Goal: Transaction & Acquisition: Purchase product/service

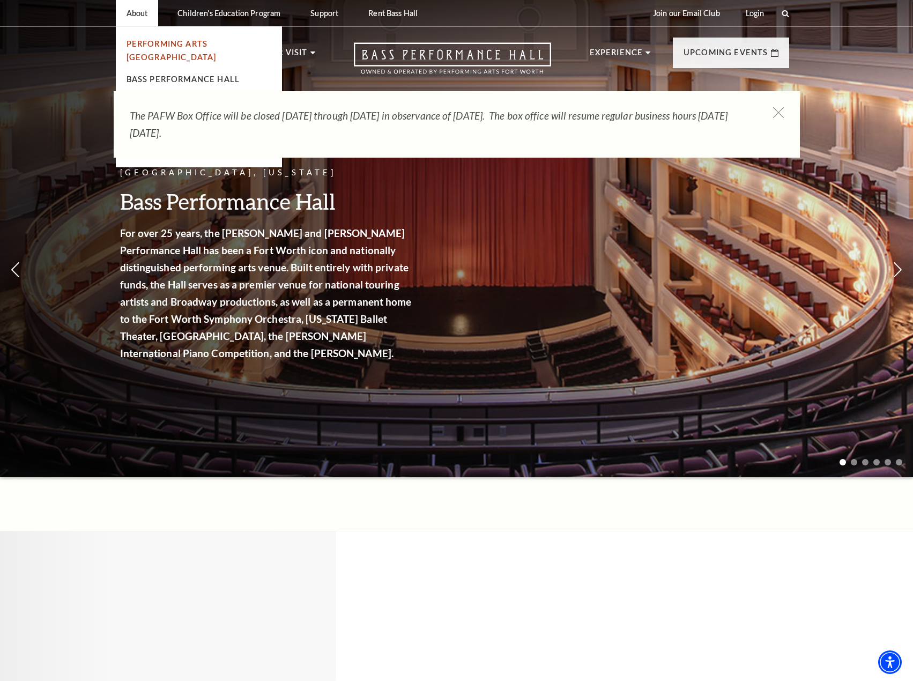
click at [151, 43] on link "Performing Arts [GEOGRAPHIC_DATA]" at bounding box center [171, 50] width 90 height 23
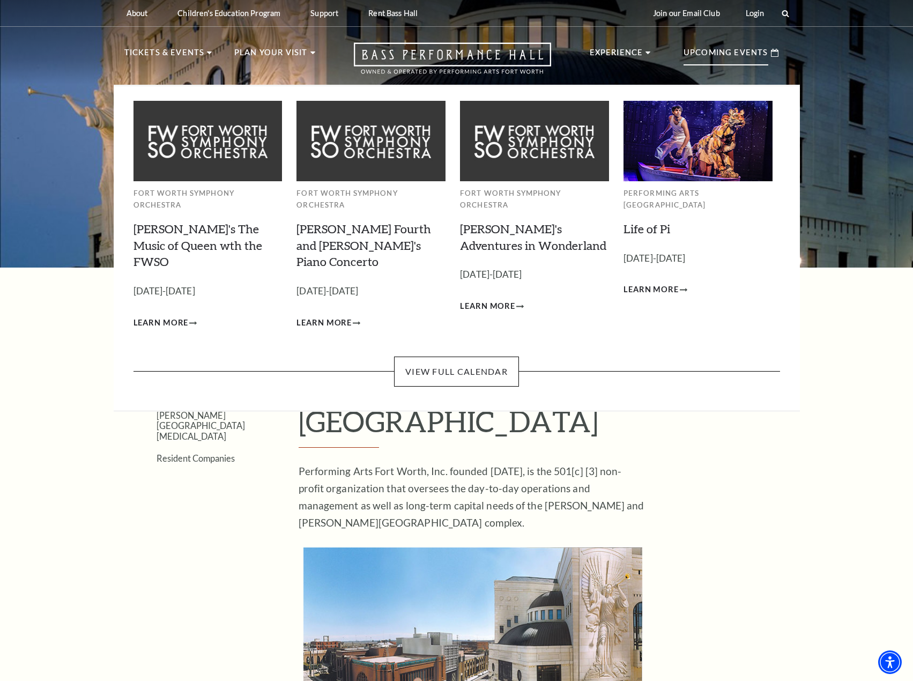
click at [719, 58] on p "Upcoming Events" at bounding box center [725, 55] width 85 height 19
click at [487, 356] on link "View Full Calendar" at bounding box center [456, 371] width 125 height 30
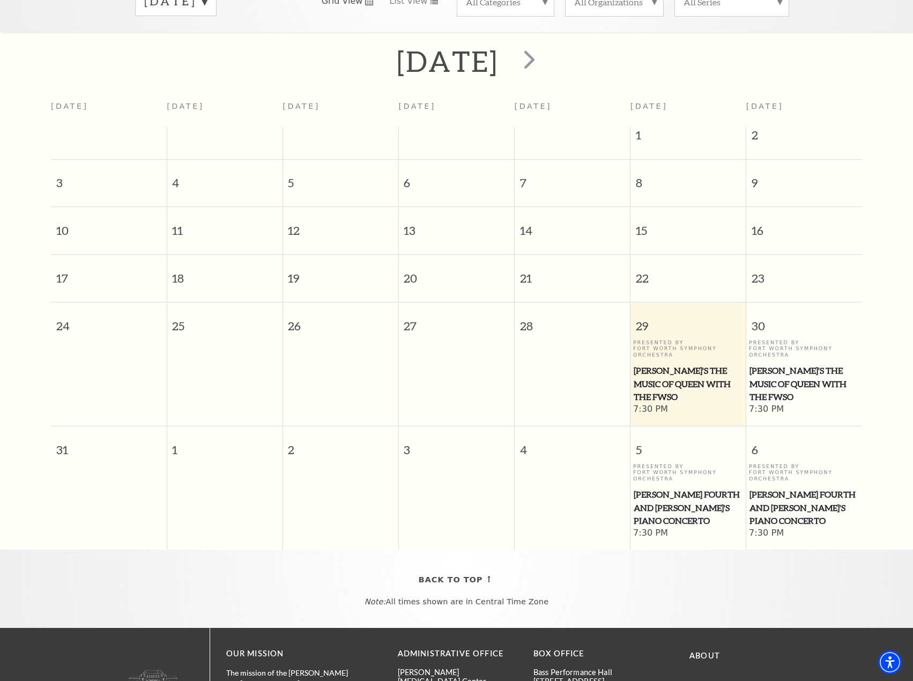
scroll to position [41, 0]
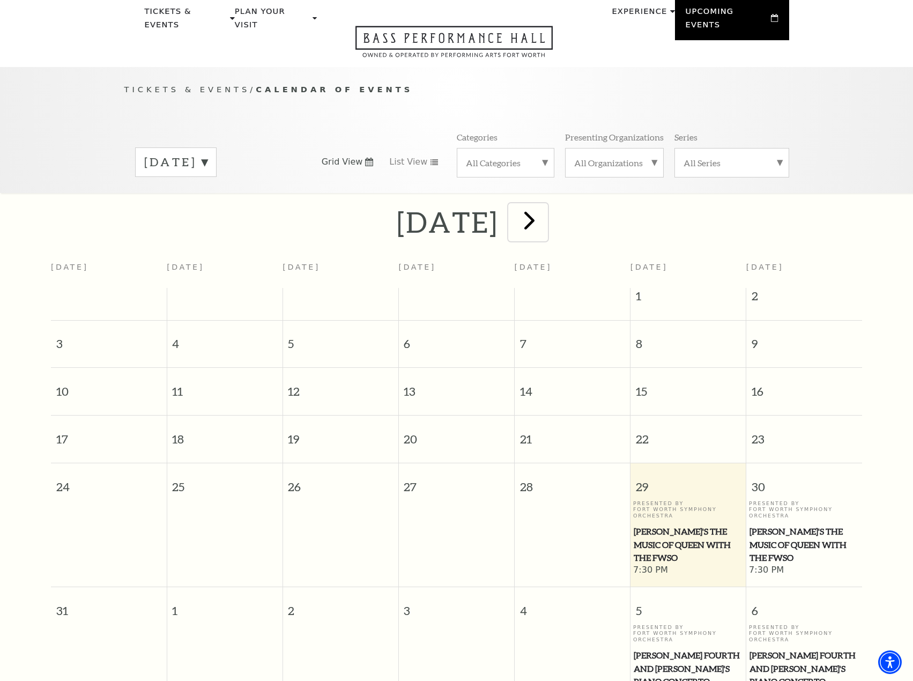
click at [545, 205] on span "next" at bounding box center [529, 220] width 31 height 31
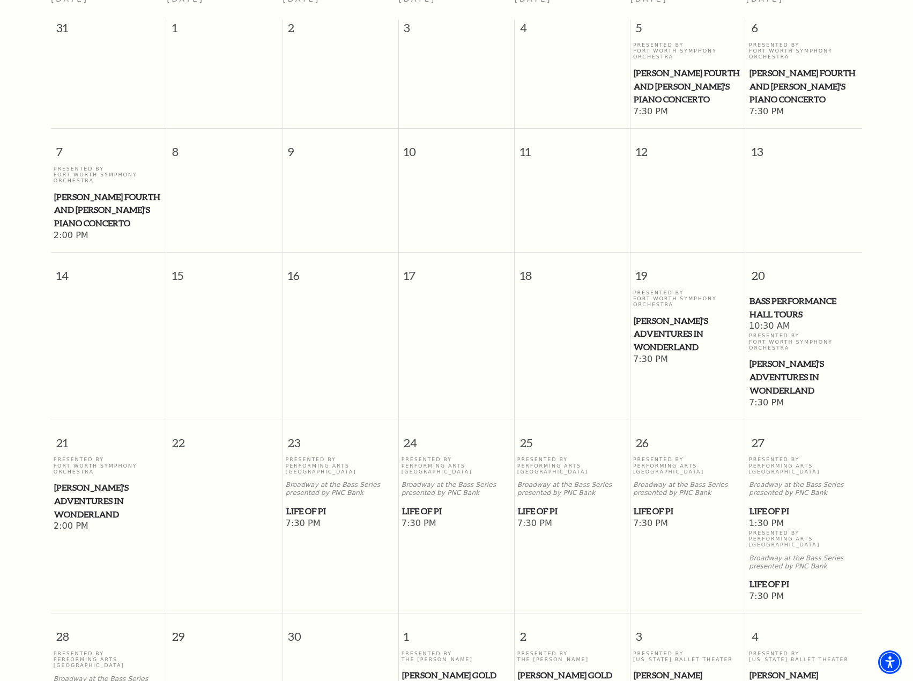
scroll to position [95, 0]
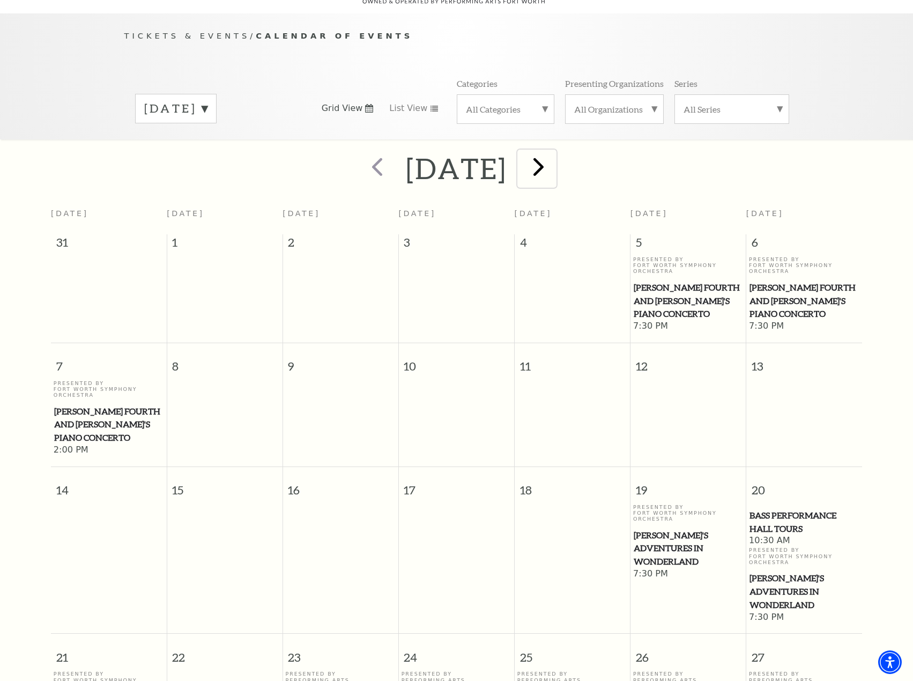
click at [554, 154] on span "next" at bounding box center [538, 166] width 31 height 31
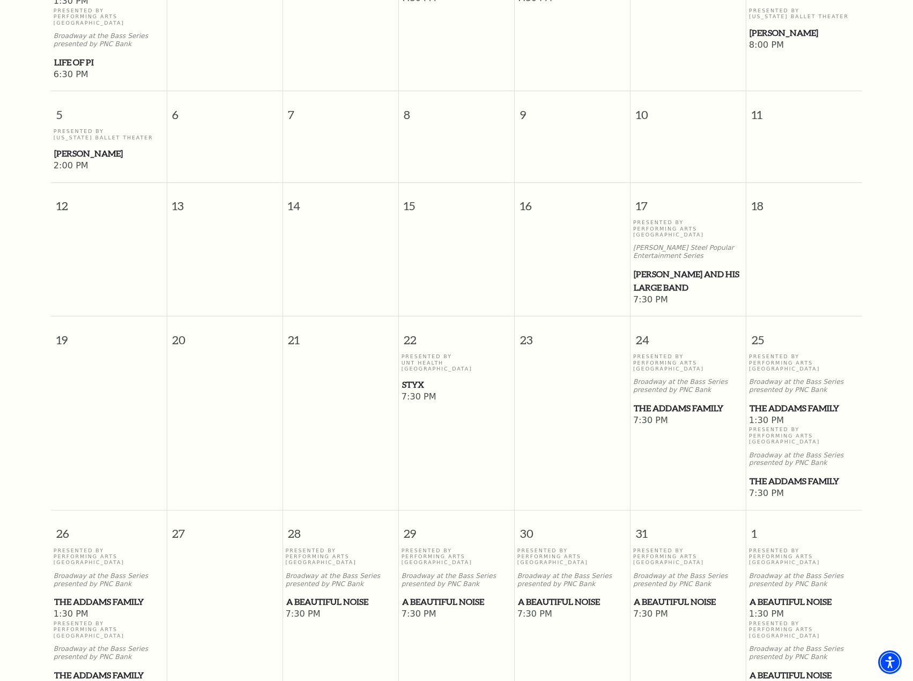
scroll to position [524, 0]
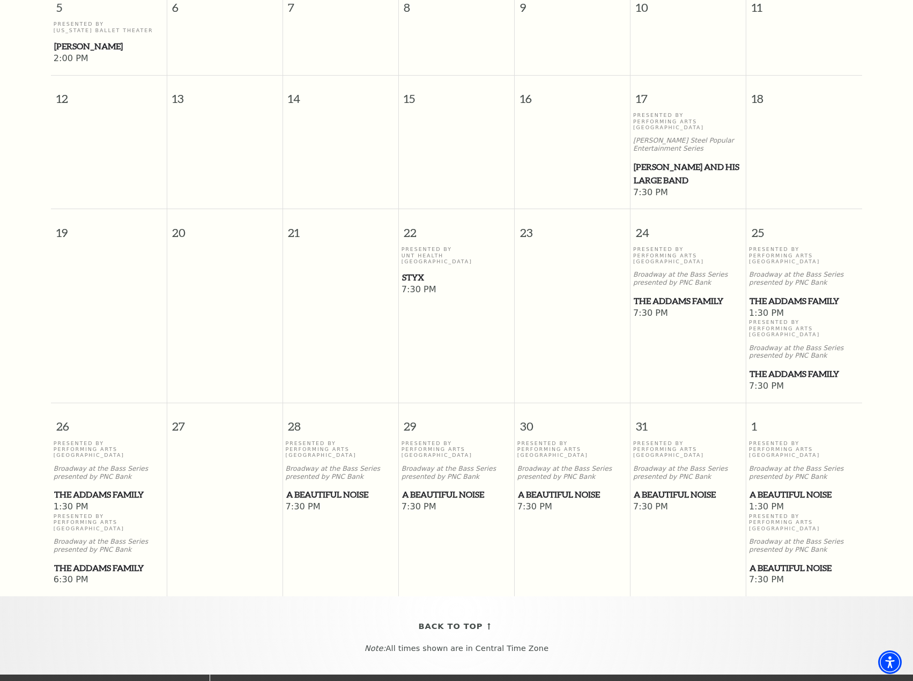
click at [412, 271] on span "Styx" at bounding box center [456, 277] width 109 height 13
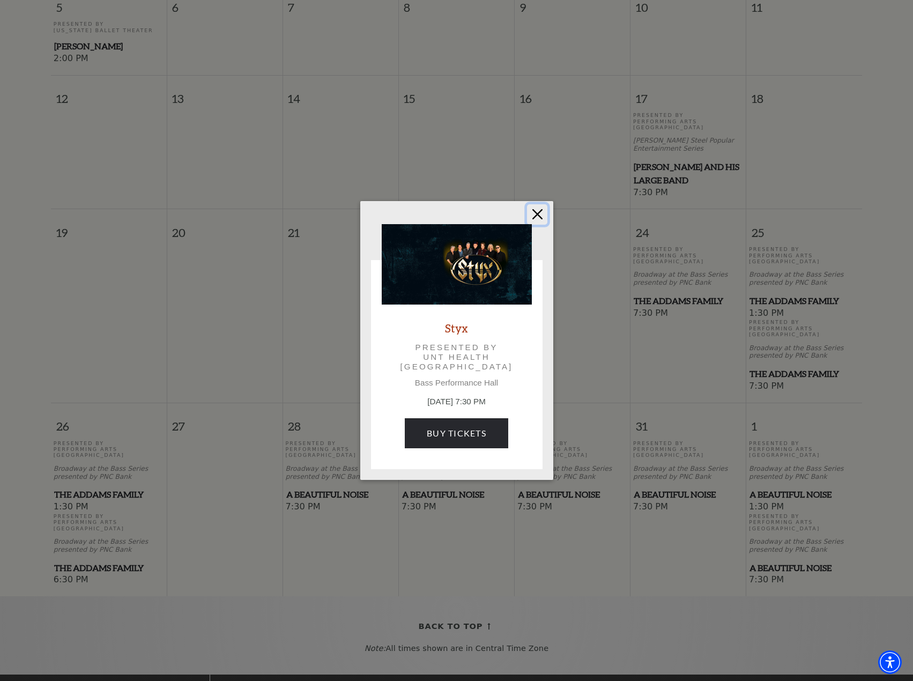
click at [546, 212] on button "Close" at bounding box center [537, 214] width 20 height 20
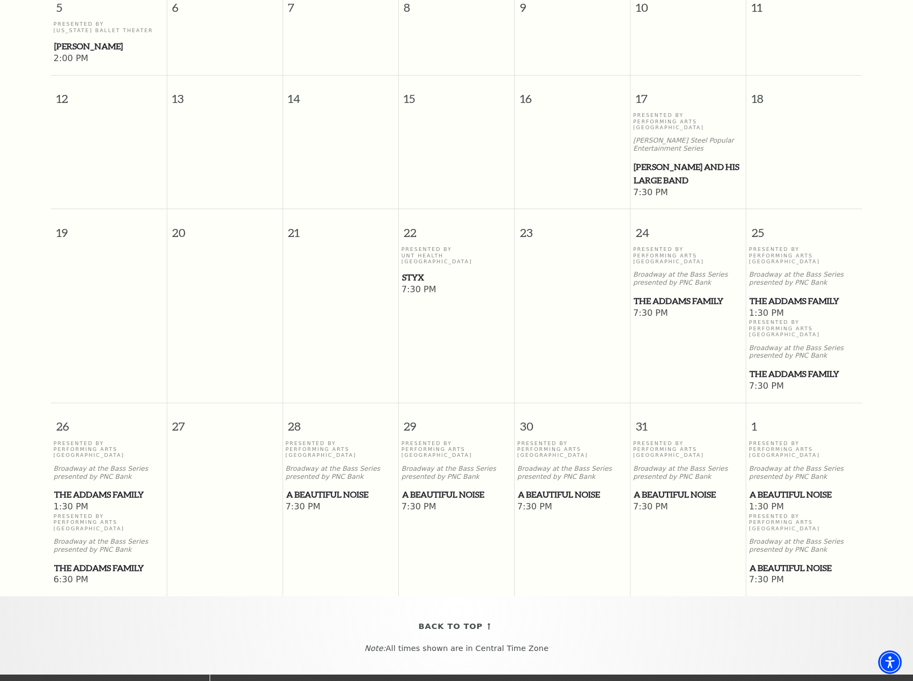
scroll to position [470, 0]
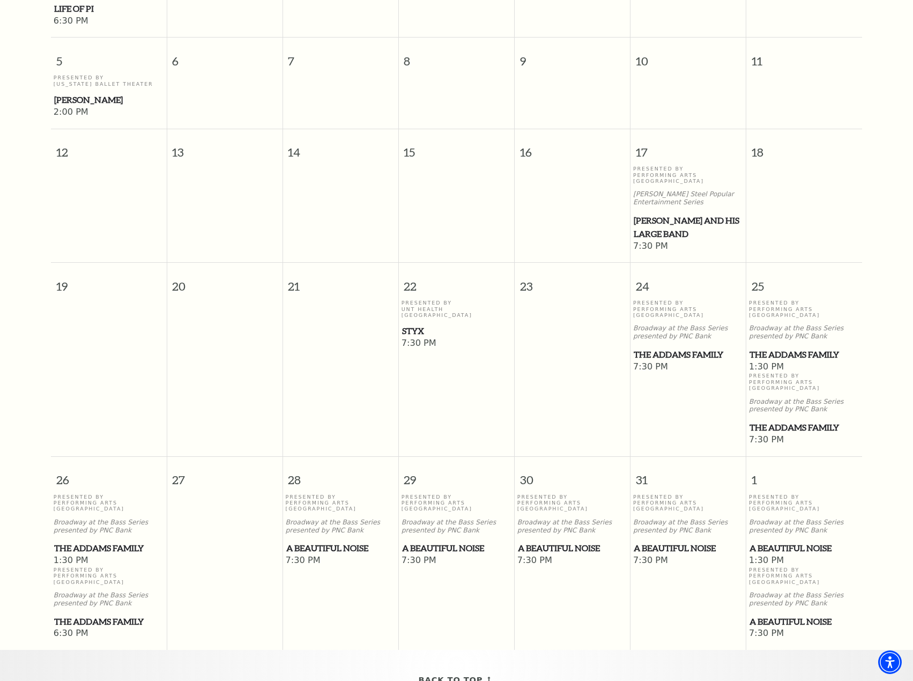
click at [423, 324] on span "Styx" at bounding box center [456, 330] width 109 height 13
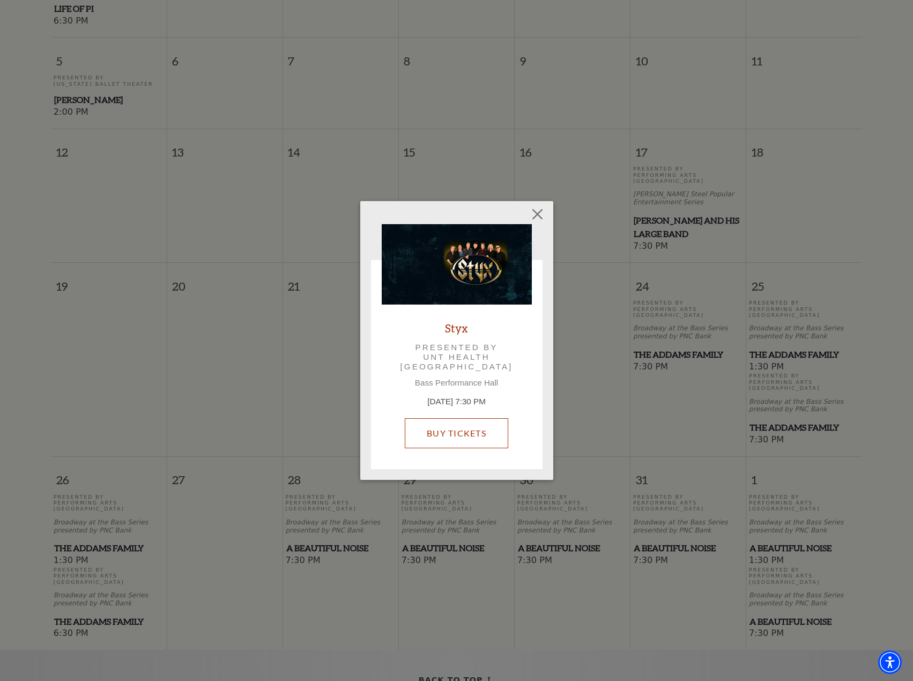
click at [454, 432] on link "Buy Tickets" at bounding box center [456, 433] width 103 height 30
click at [543, 218] on button "Close" at bounding box center [537, 214] width 20 height 20
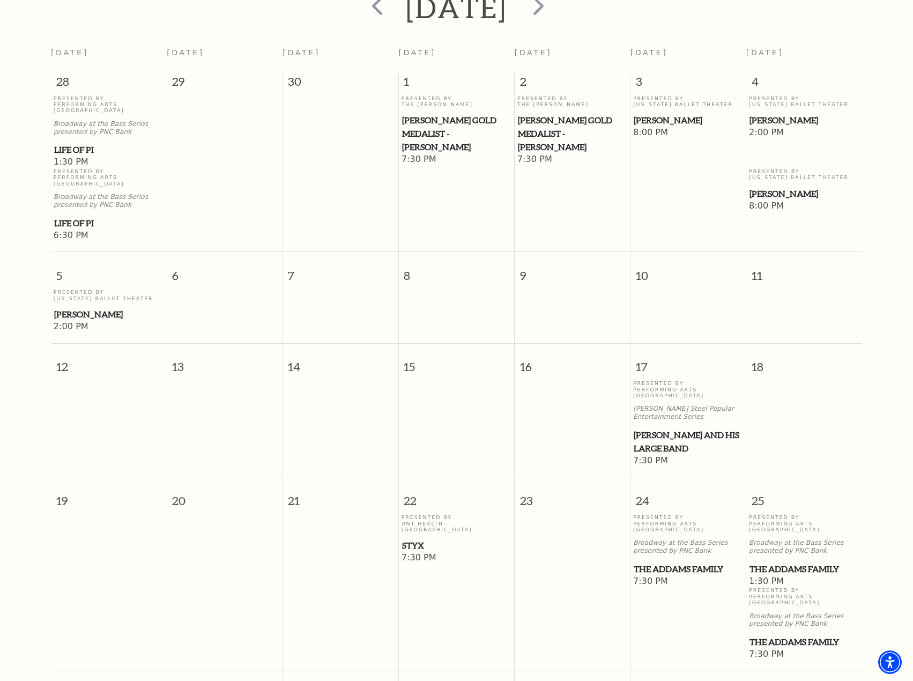
scroll to position [202, 0]
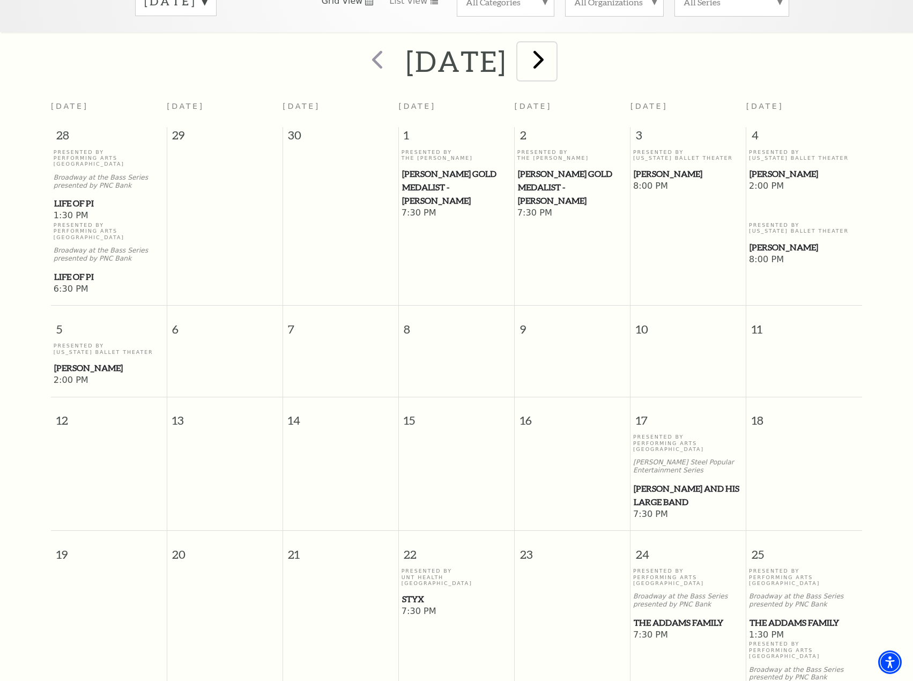
click at [554, 44] on span "next" at bounding box center [538, 59] width 31 height 31
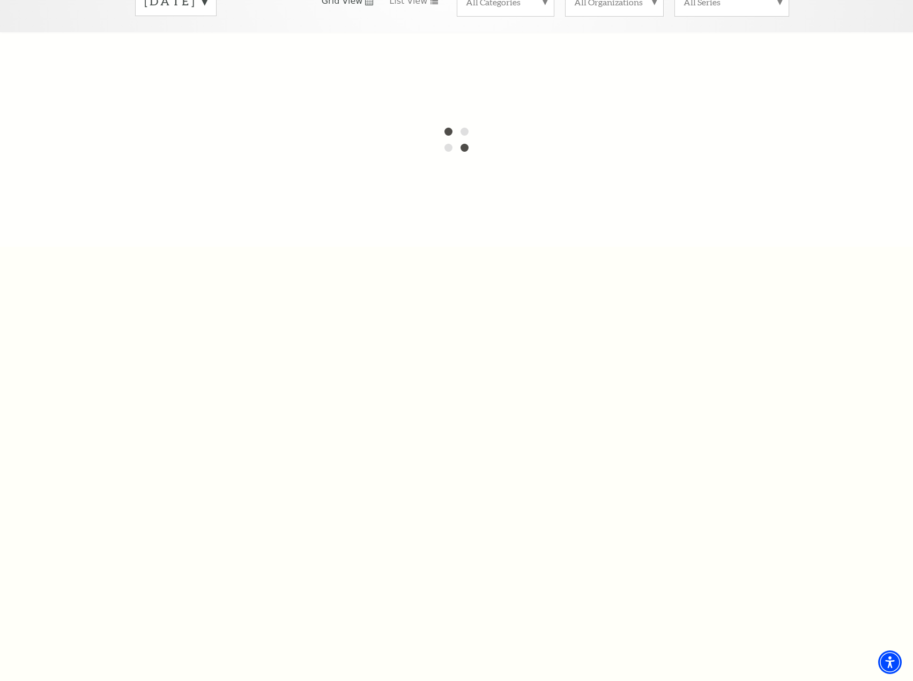
scroll to position [95, 0]
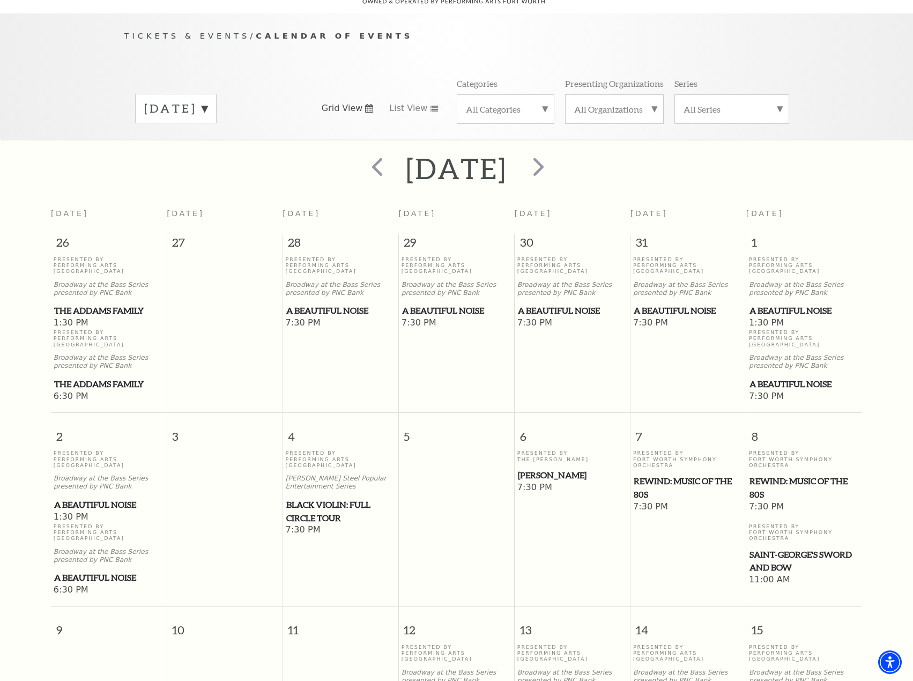
click at [650, 474] on span "REWIND: Music of the 80s" at bounding box center [687, 487] width 109 height 26
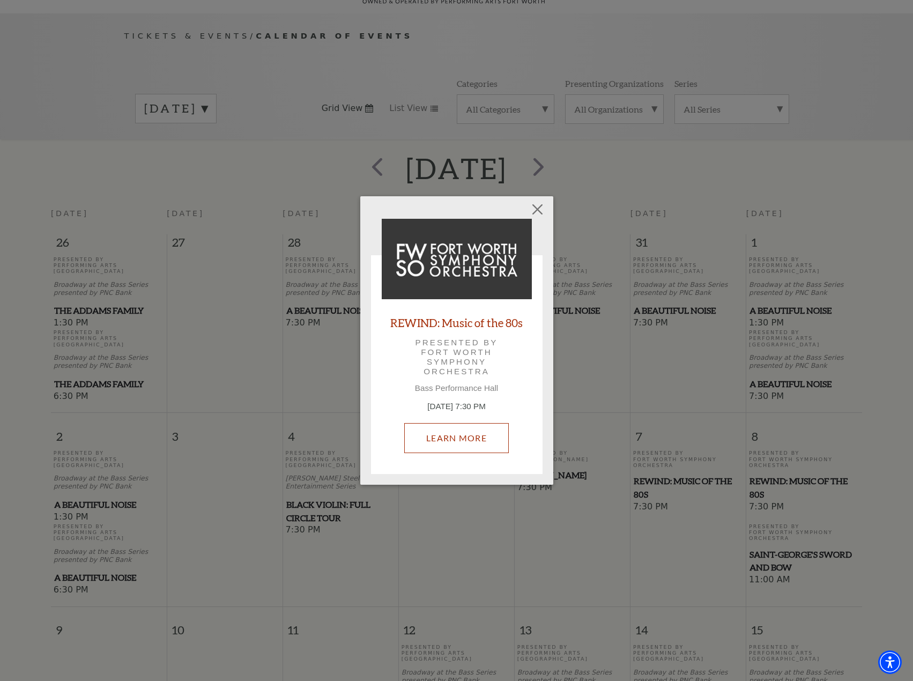
click at [465, 437] on link "Learn More" at bounding box center [456, 438] width 105 height 30
click at [537, 213] on button "Close" at bounding box center [537, 209] width 20 height 20
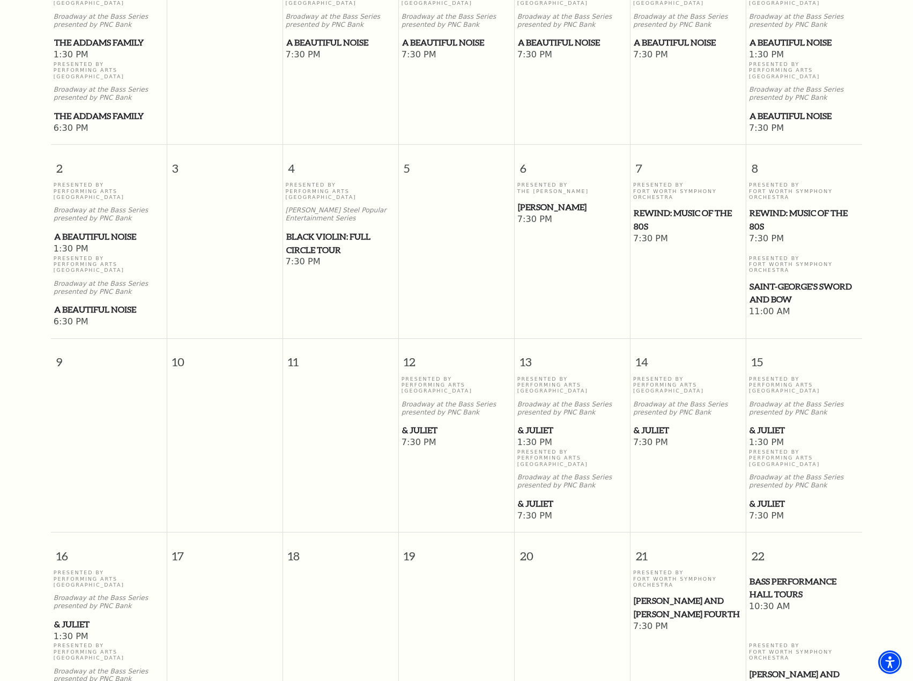
scroll to position [202, 0]
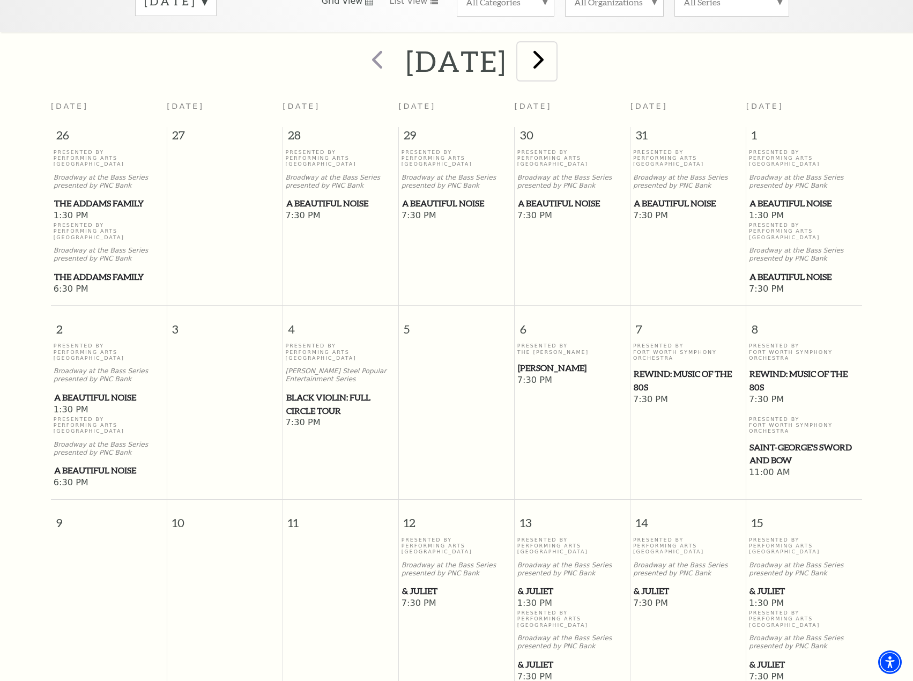
click at [554, 44] on span "next" at bounding box center [538, 59] width 31 height 31
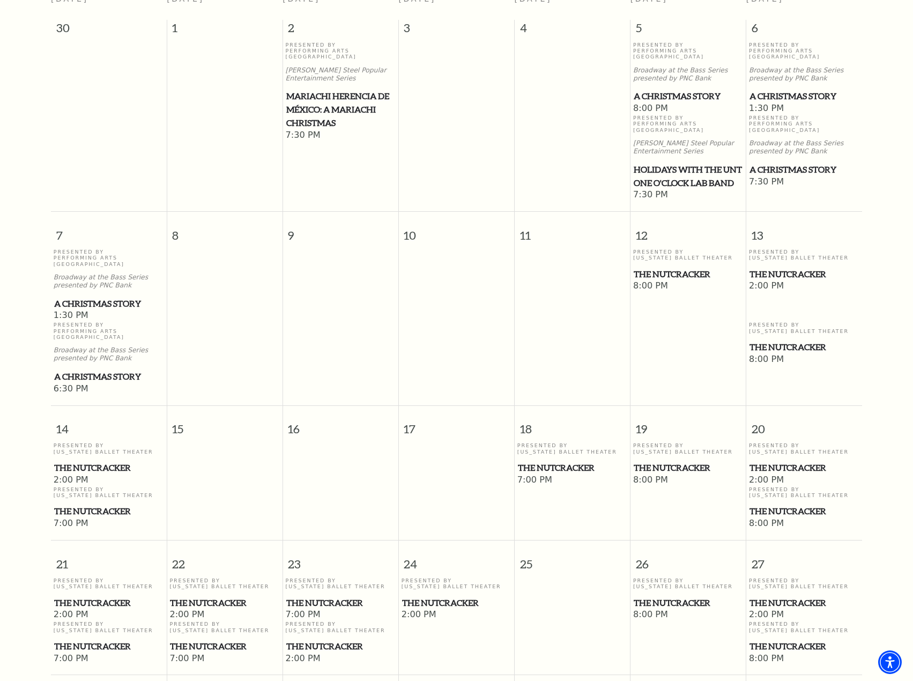
scroll to position [95, 0]
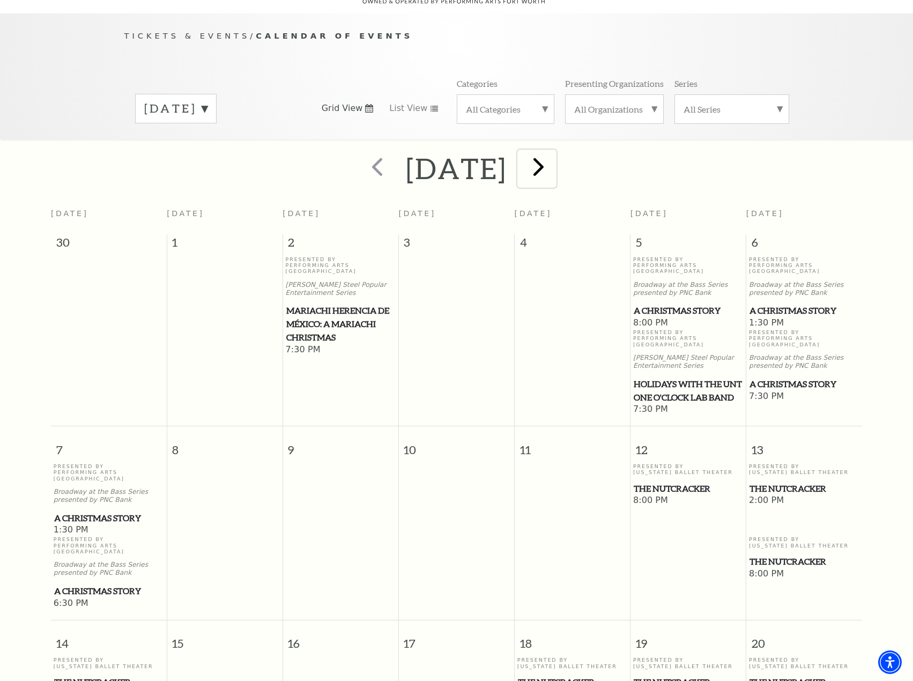
click at [554, 158] on span "next" at bounding box center [538, 166] width 31 height 31
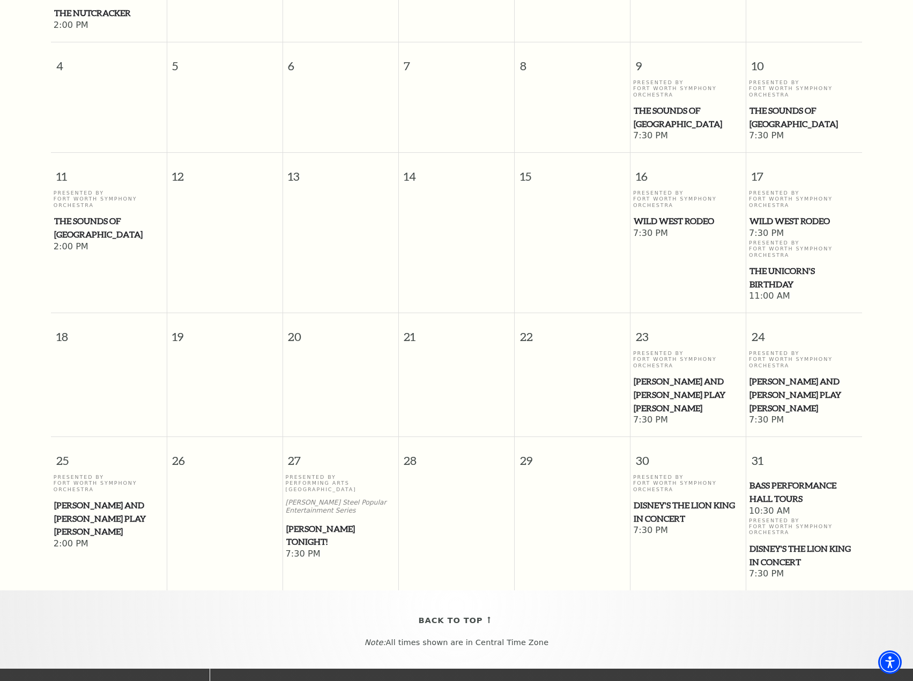
scroll to position [202, 0]
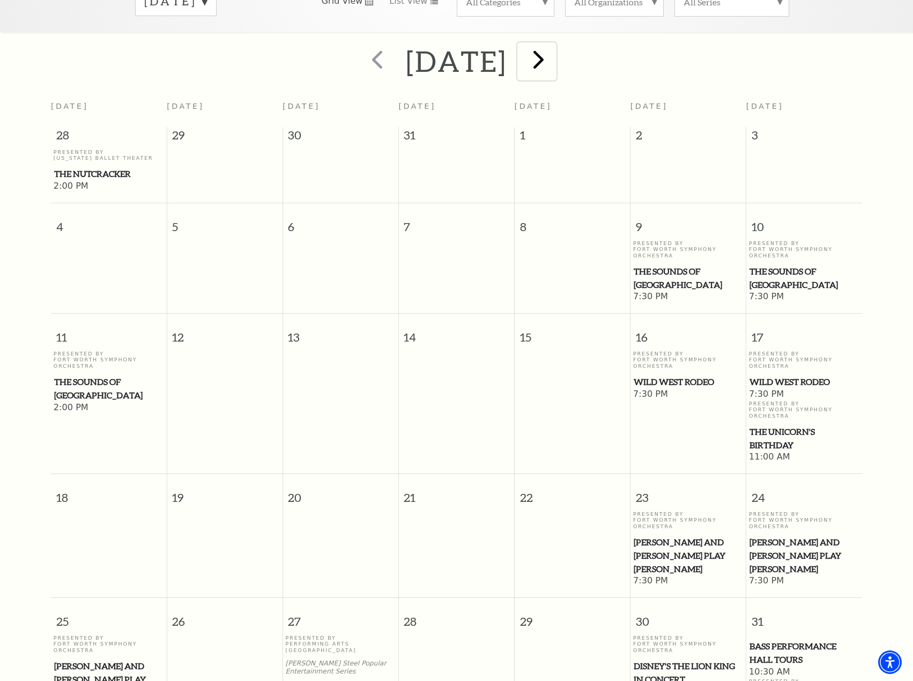
click at [554, 46] on span "next" at bounding box center [538, 59] width 31 height 31
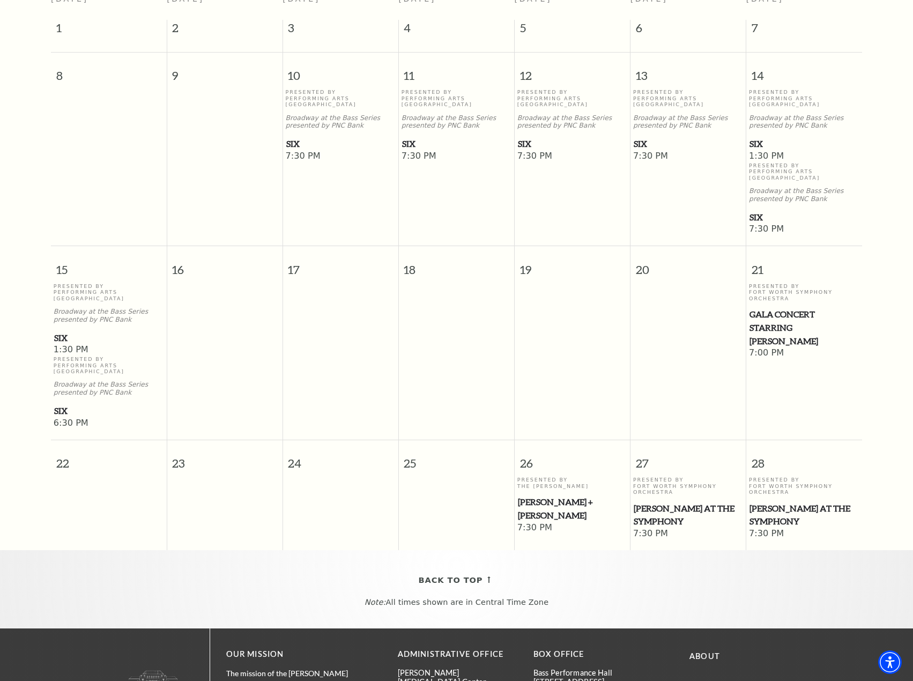
scroll to position [41, 0]
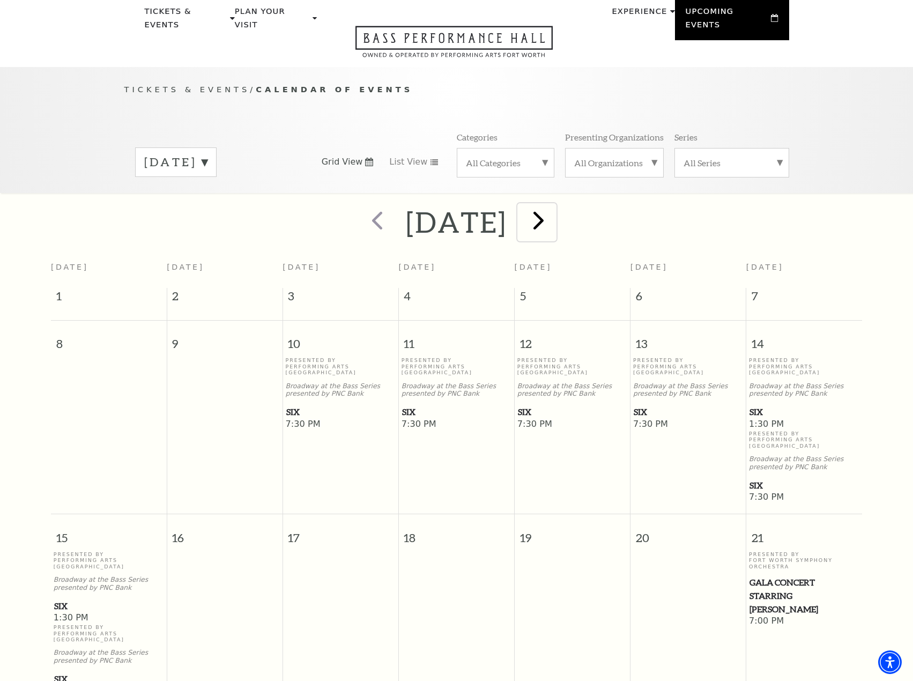
click at [554, 212] on span "next" at bounding box center [538, 220] width 31 height 31
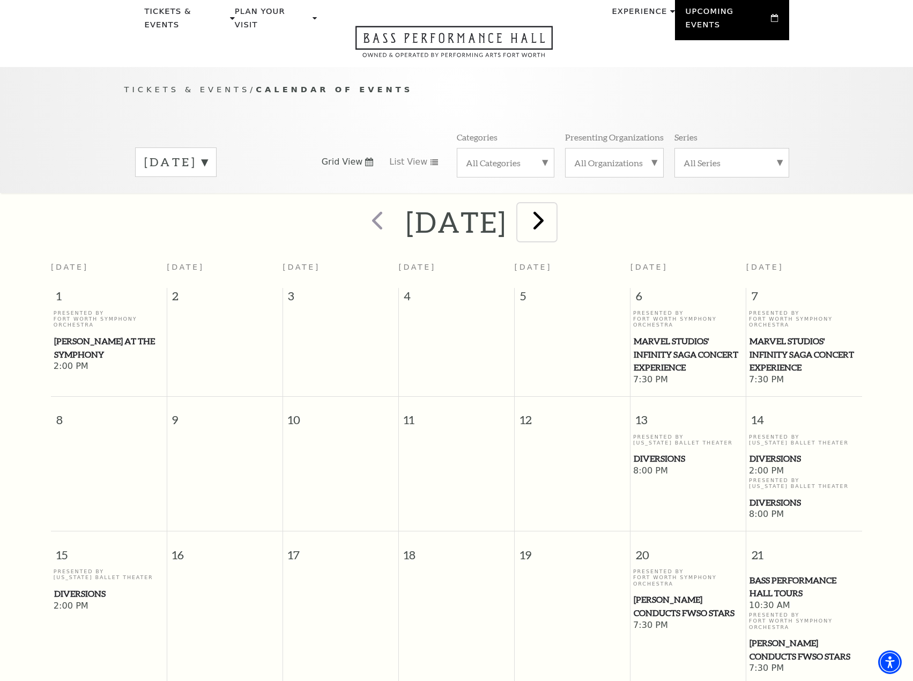
click at [554, 205] on span "next" at bounding box center [538, 220] width 31 height 31
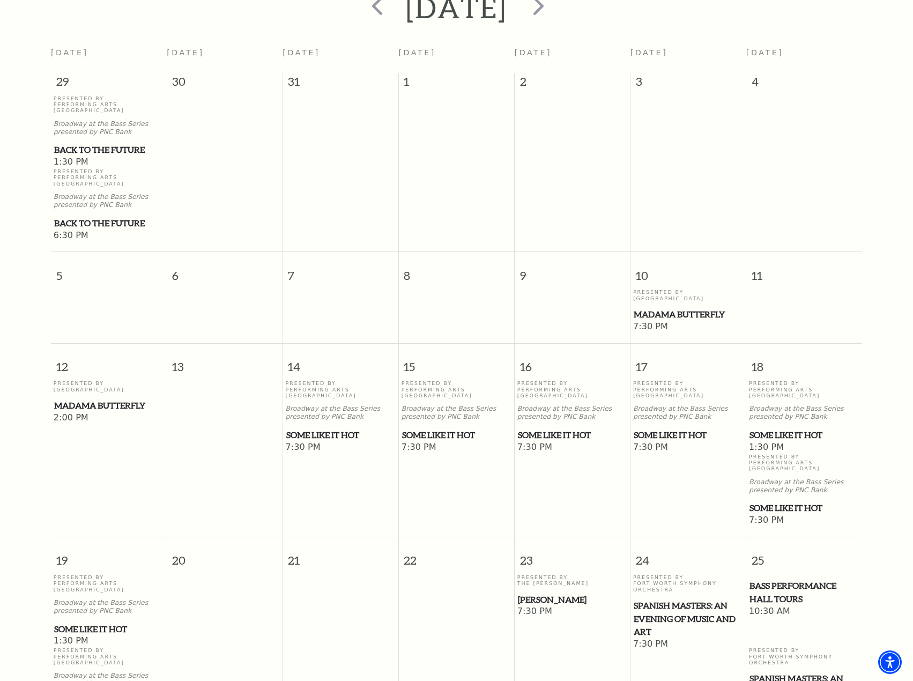
scroll to position [148, 0]
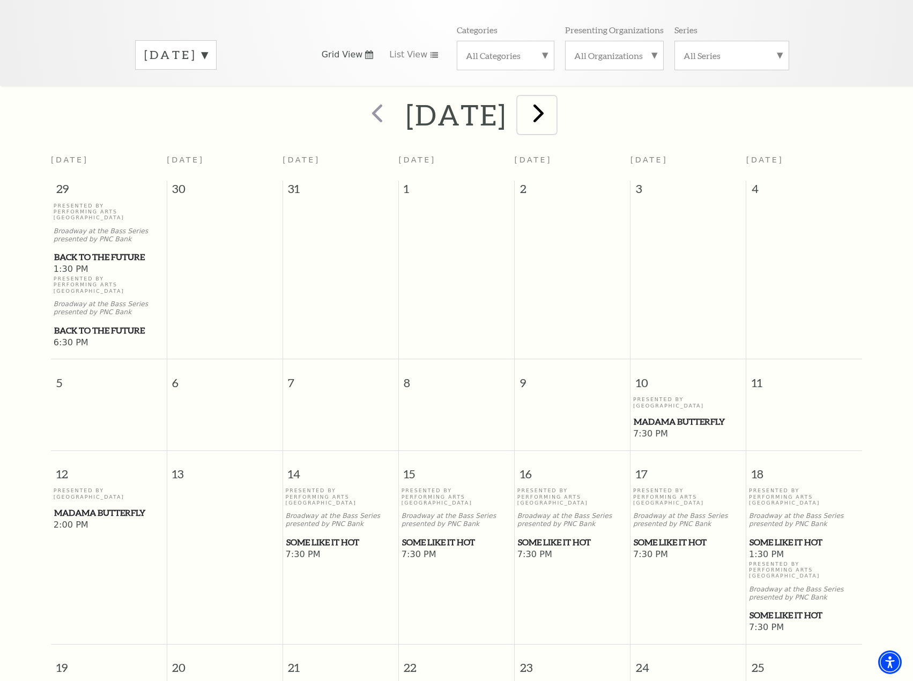
click at [550, 98] on span "next" at bounding box center [538, 113] width 31 height 31
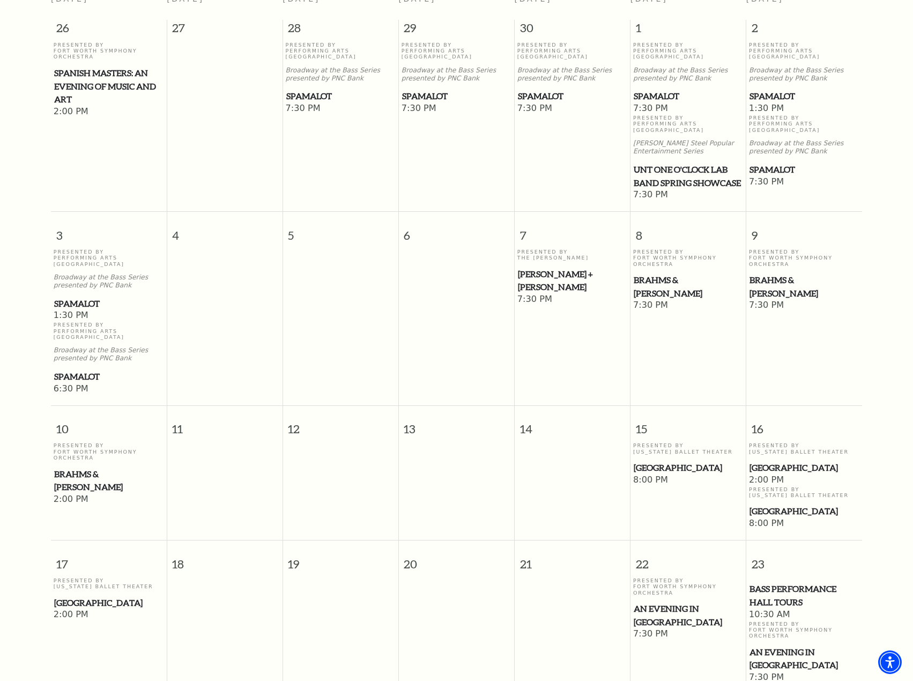
scroll to position [95, 0]
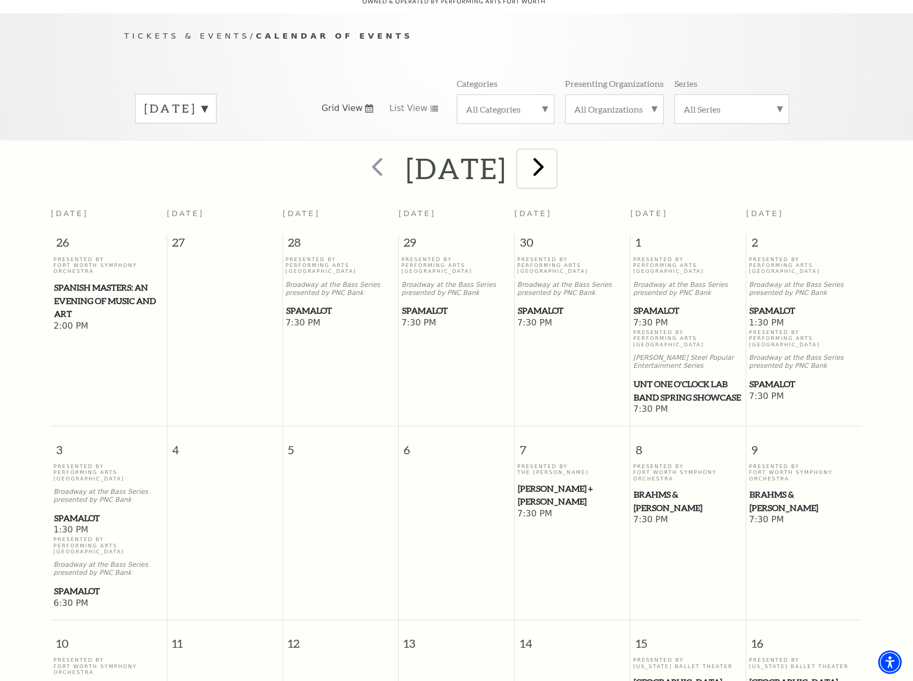
click at [549, 156] on span "next" at bounding box center [538, 166] width 31 height 31
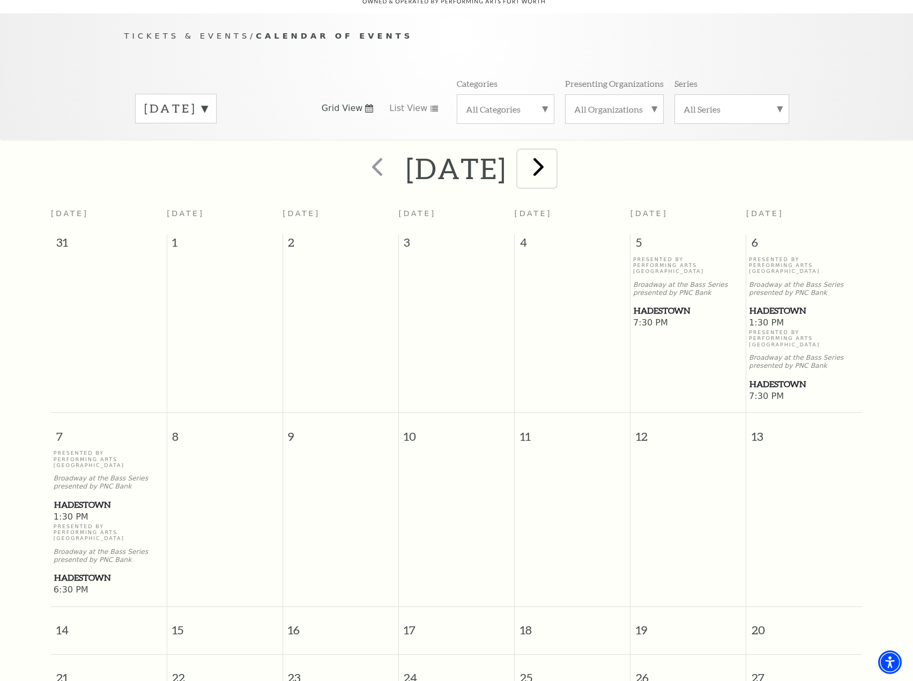
click at [554, 151] on span "next" at bounding box center [538, 166] width 31 height 31
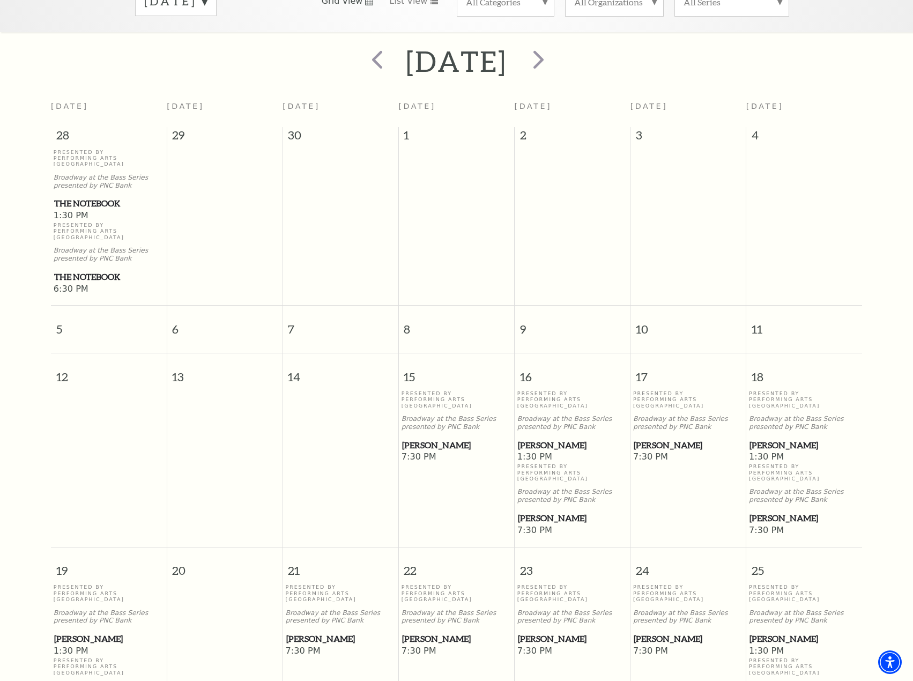
scroll to position [0, 0]
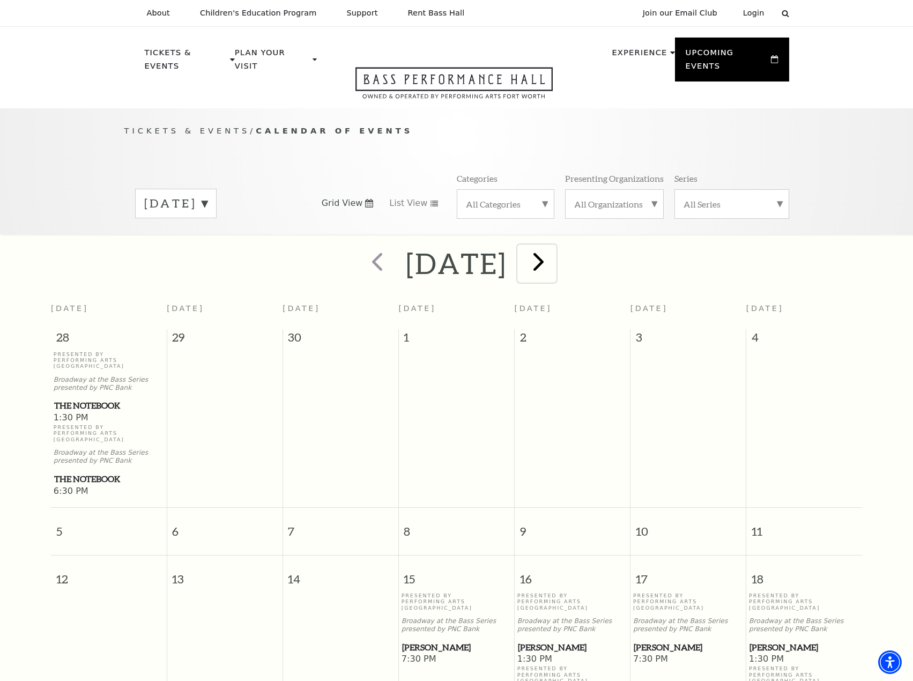
click at [554, 249] on span "next" at bounding box center [538, 261] width 31 height 31
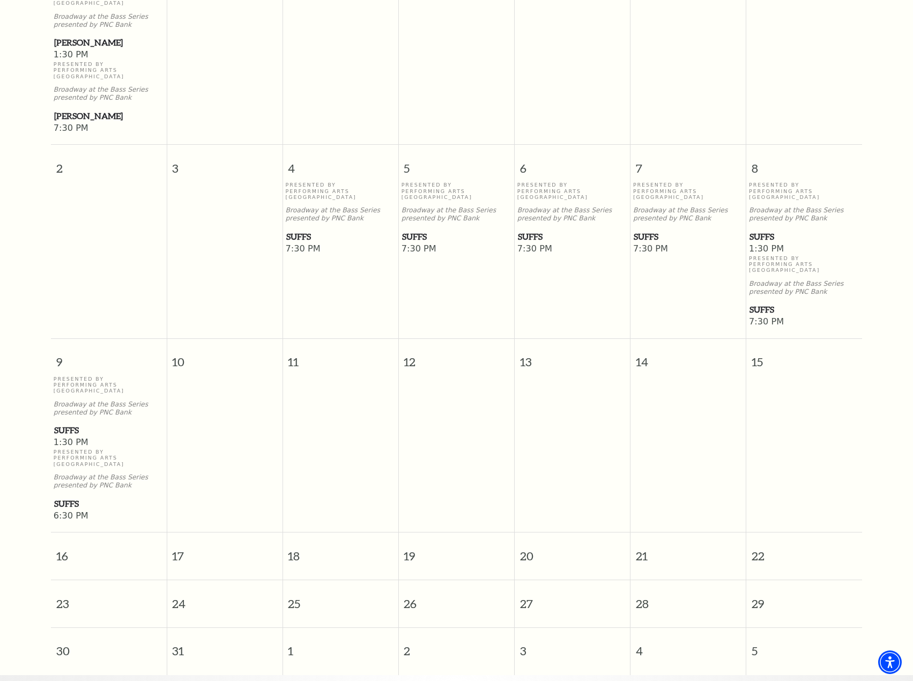
scroll to position [95, 0]
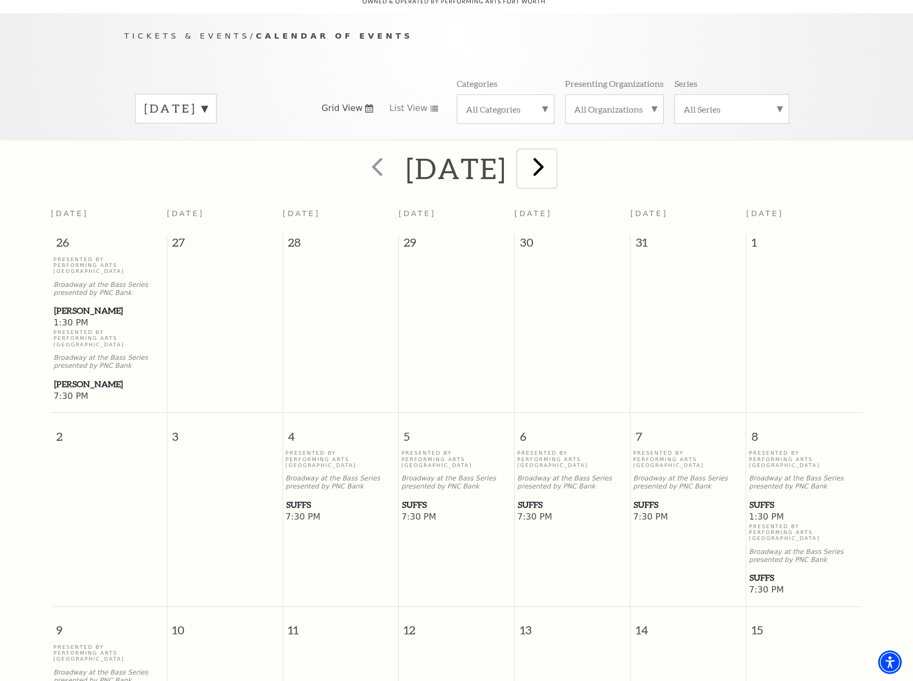
click at [554, 153] on span "next" at bounding box center [538, 166] width 31 height 31
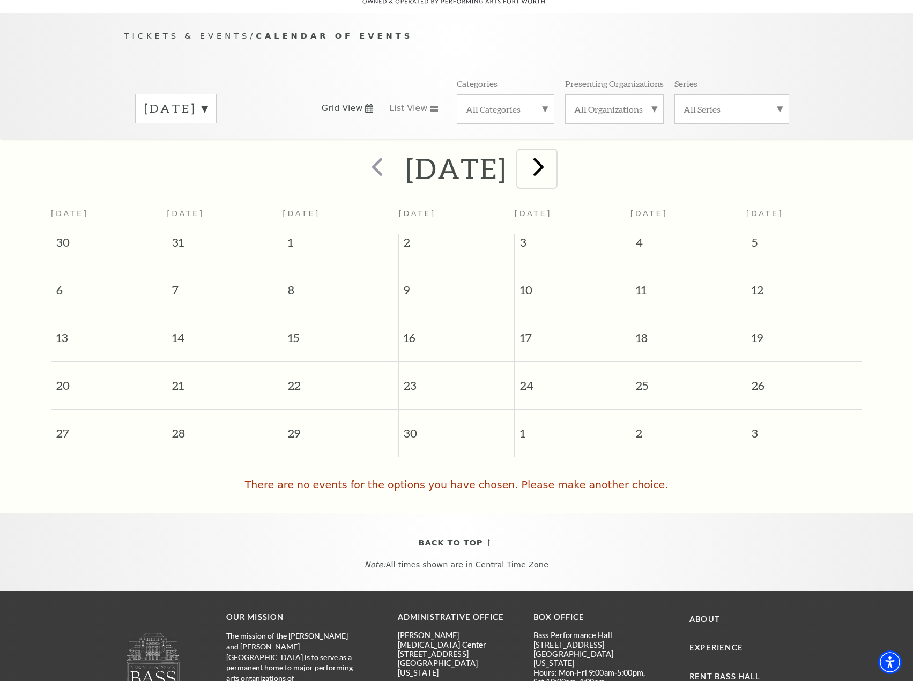
click at [554, 155] on span "next" at bounding box center [538, 166] width 31 height 31
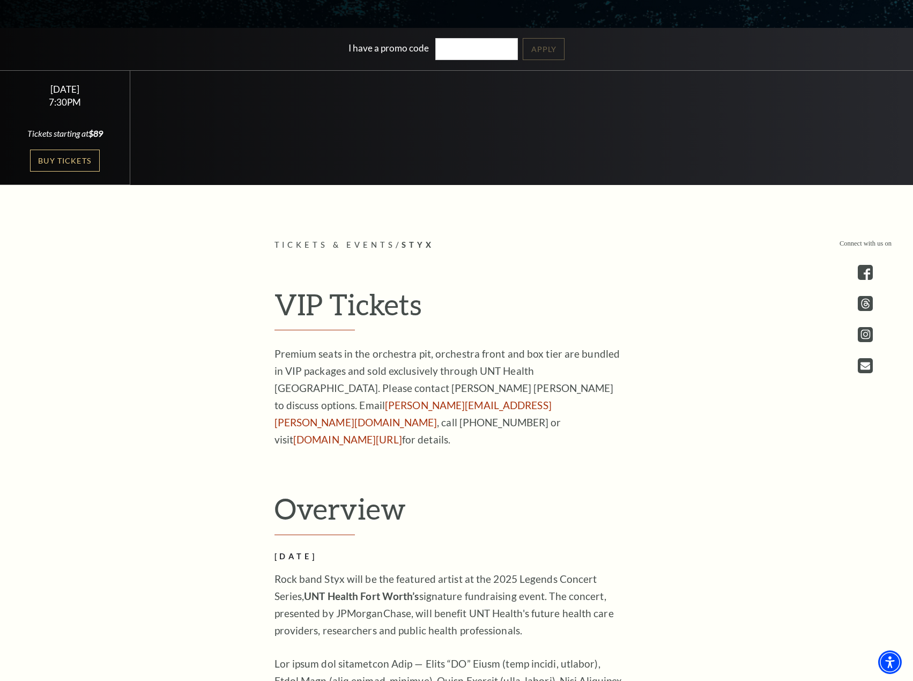
scroll to position [242, 0]
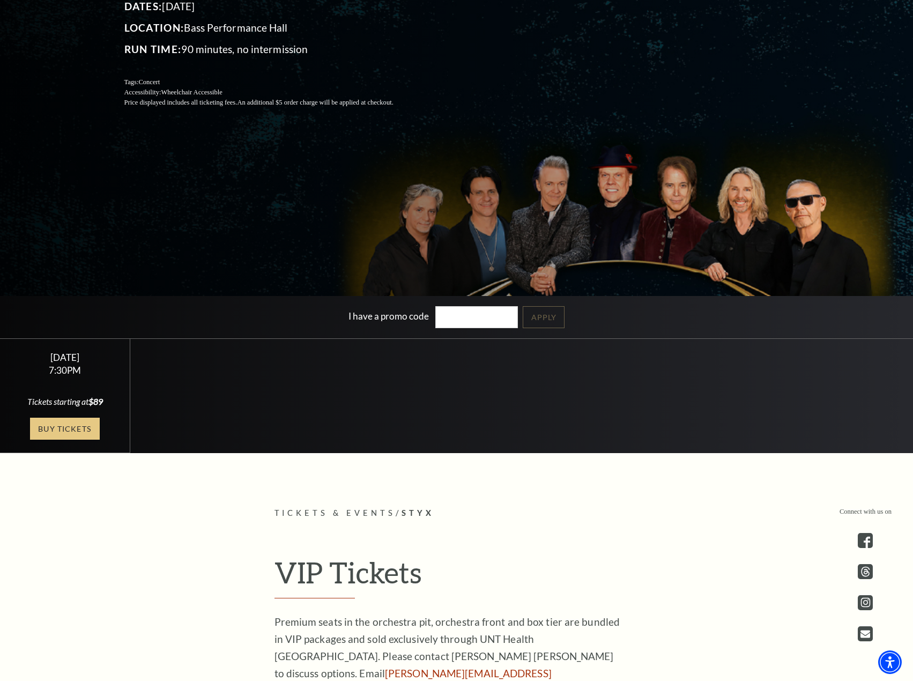
click at [74, 429] on link "Buy Tickets" at bounding box center [65, 428] width 70 height 22
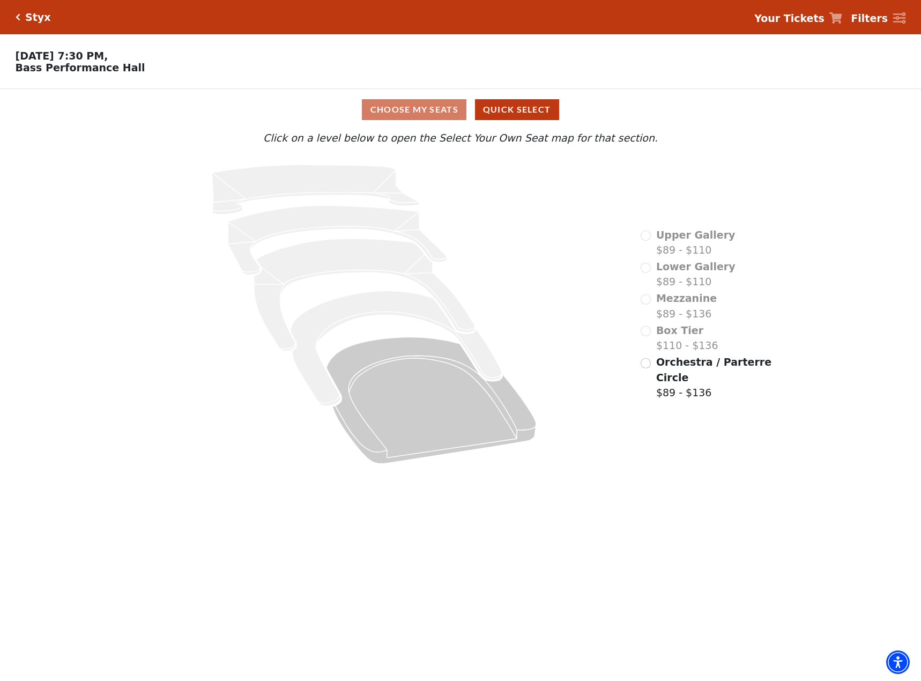
click at [37, 11] on h5 "Styx" at bounding box center [37, 17] width 25 height 12
click at [36, 14] on h5 "Styx" at bounding box center [37, 17] width 25 height 12
click at [34, 18] on h5 "Styx" at bounding box center [37, 17] width 25 height 12
click at [19, 17] on icon "Click here to go back to filters" at bounding box center [18, 17] width 5 height 8
click at [17, 17] on icon "Click here to go back to filters" at bounding box center [18, 17] width 5 height 8
